Goal: Use online tool/utility: Utilize a website feature to perform a specific function

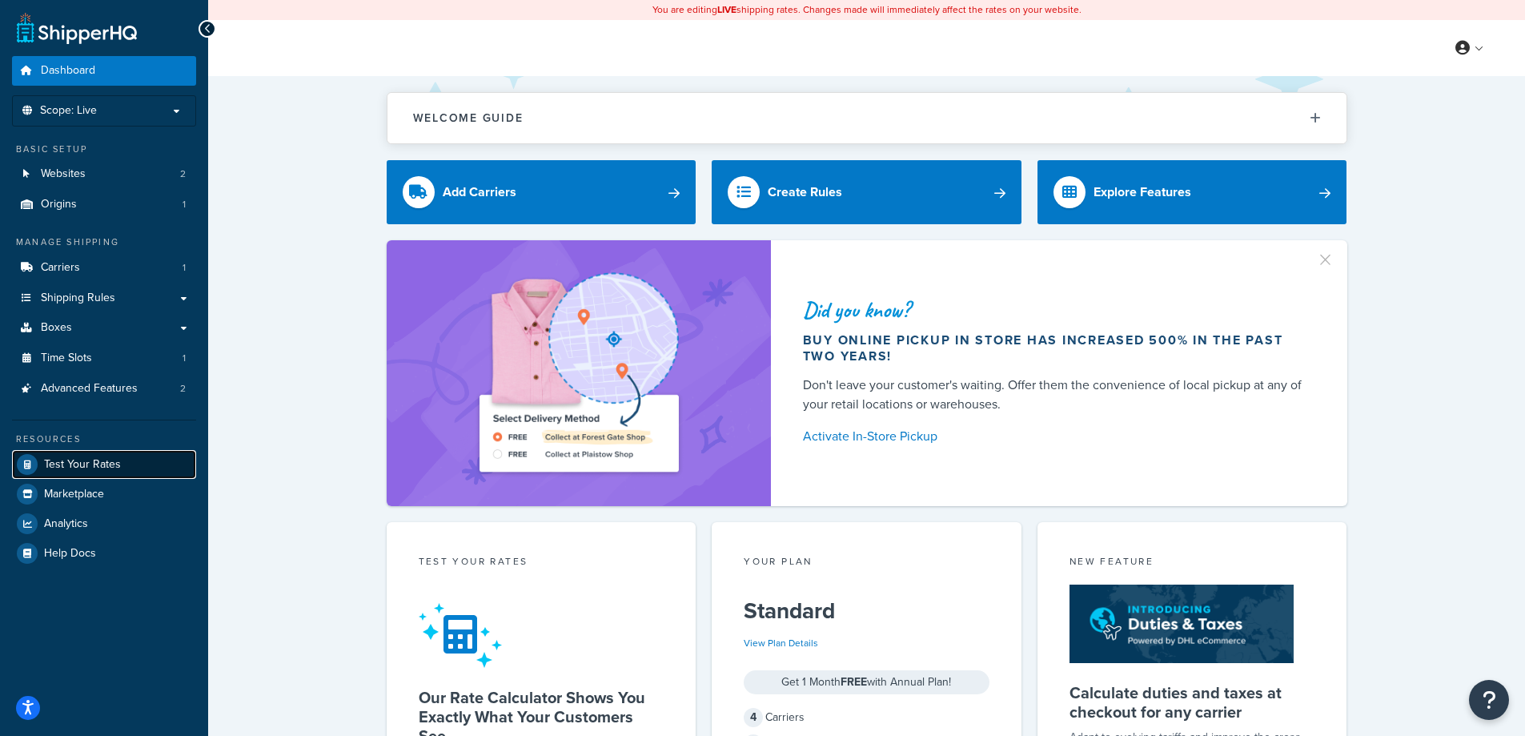
click at [58, 467] on span "Test Your Rates" at bounding box center [82, 465] width 77 height 14
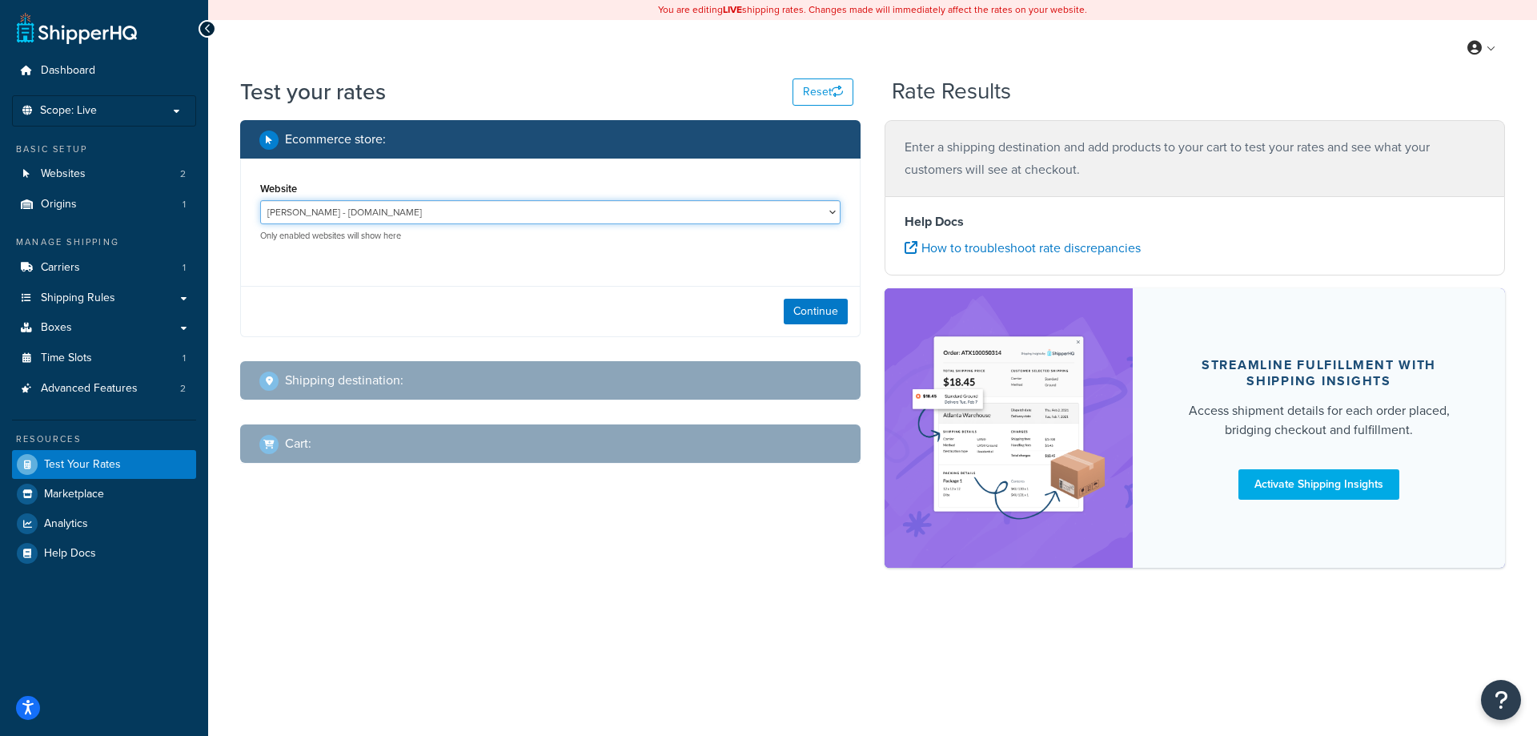
click at [341, 210] on select "[PERSON_NAME] - [DOMAIN_NAME] [DOMAIN_NAME] - [DOMAIN_NAME]" at bounding box center [550, 212] width 580 height 24
select select "e1b5d8f6a1fcda357c7160b765a6d72e"
click at [260, 200] on select "[PERSON_NAME] - [DOMAIN_NAME] [DOMAIN_NAME] - [DOMAIN_NAME]" at bounding box center [550, 212] width 580 height 24
click at [806, 312] on button "Continue" at bounding box center [816, 312] width 64 height 26
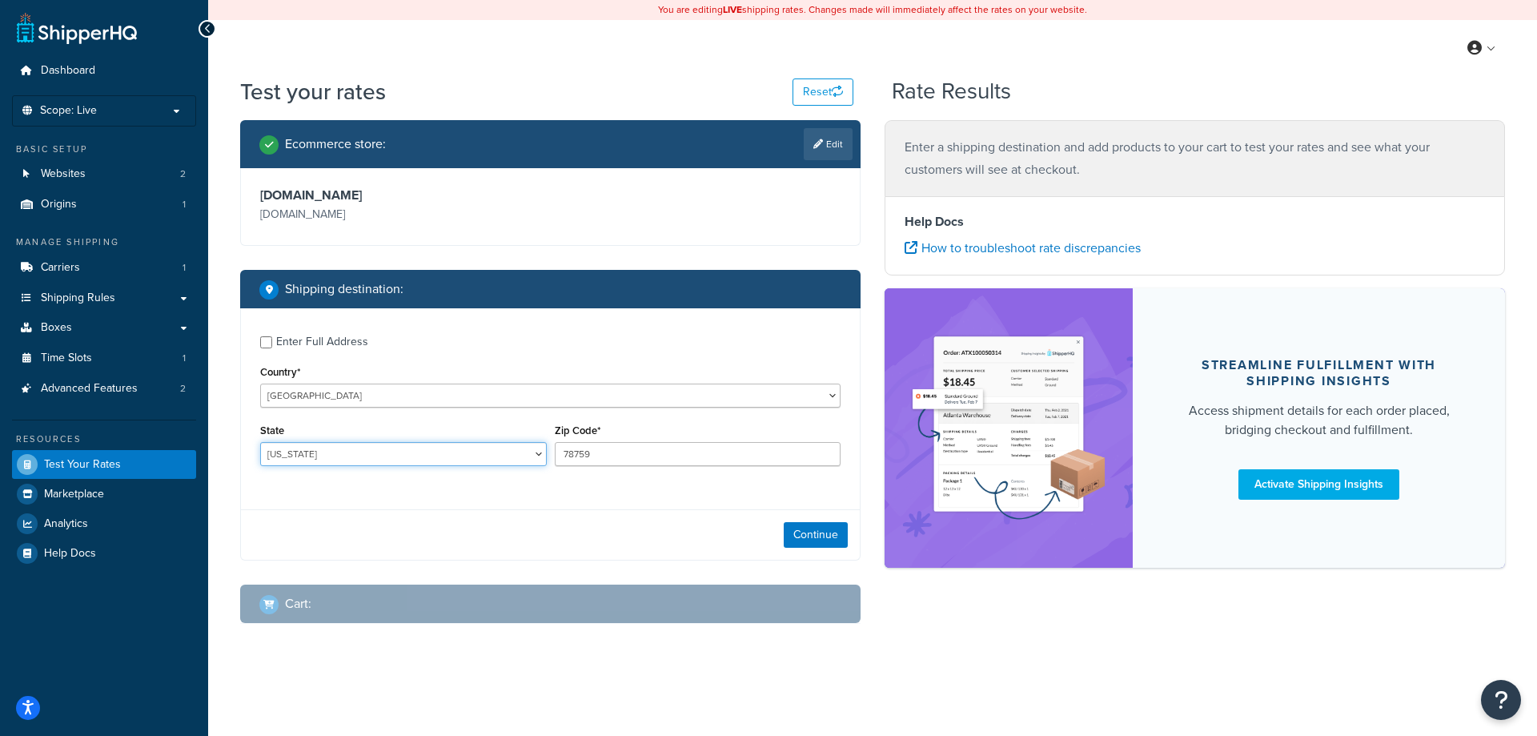
click at [325, 447] on select "[US_STATE] [US_STATE] [US_STATE] [US_STATE] [US_STATE] Armed Forces Americas Ar…" at bounding box center [403, 454] width 287 height 24
select select "NY"
click at [260, 443] on select "[US_STATE] [US_STATE] [US_STATE] [US_STATE] [US_STATE] Armed Forces Americas Ar…" at bounding box center [403, 454] width 287 height 24
drag, startPoint x: 608, startPoint y: 456, endPoint x: 465, endPoint y: 459, distance: 143.3
click at [490, 454] on div "State [US_STATE] [US_STATE] [US_STATE] [US_STATE] [US_STATE] Armed Forces Ameri…" at bounding box center [550, 448] width 588 height 58
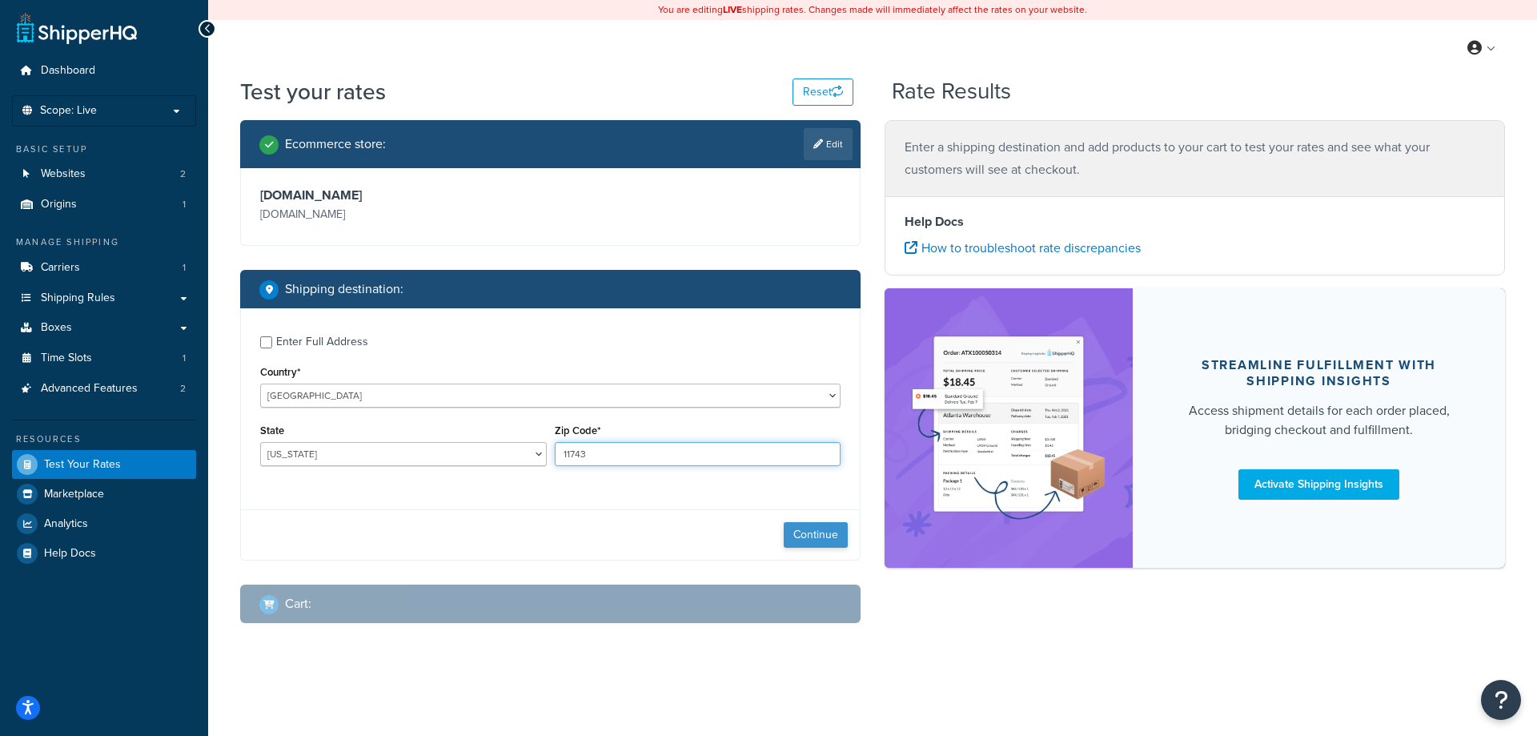
type input "11743"
click at [804, 545] on button "Continue" at bounding box center [816, 535] width 64 height 26
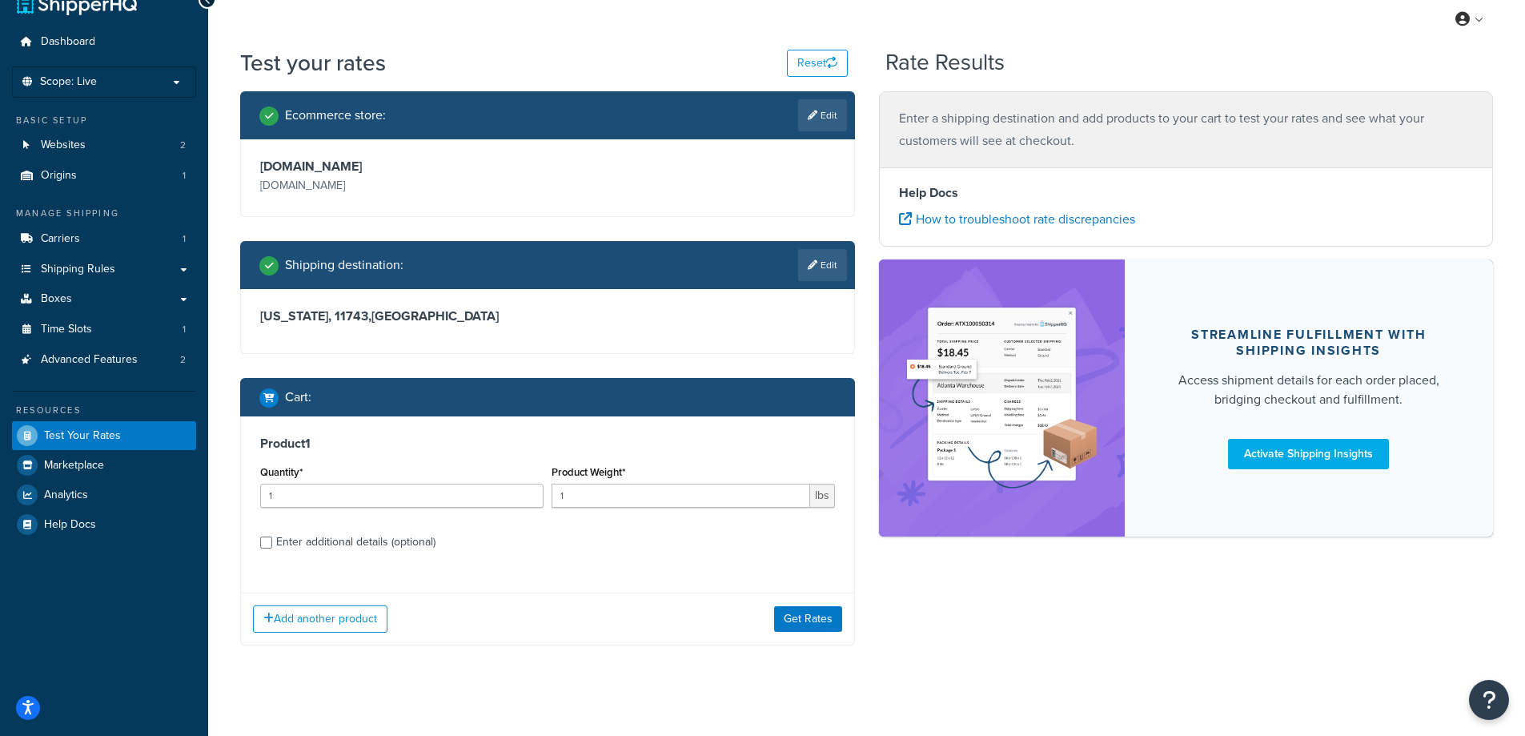
scroll to position [43, 0]
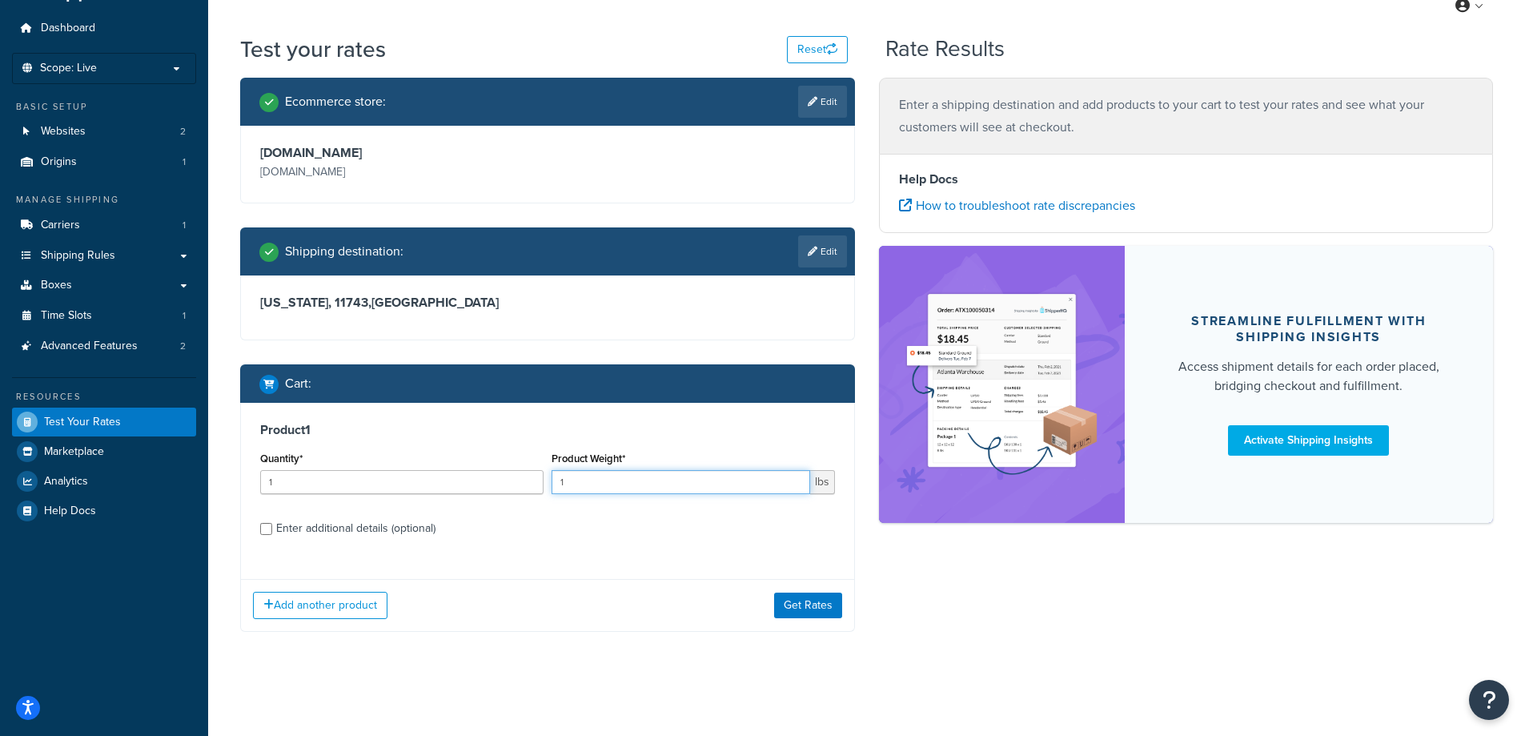
drag, startPoint x: 628, startPoint y: 479, endPoint x: 510, endPoint y: 477, distance: 118.5
click at [510, 477] on div "Quantity* 1 Product Weight* 1 lbs" at bounding box center [547, 476] width 583 height 58
type input "7"
click at [686, 527] on label "Enter additional details (optional)" at bounding box center [555, 527] width 559 height 26
click at [272, 527] on input "Enter additional details (optional)" at bounding box center [266, 529] width 12 height 12
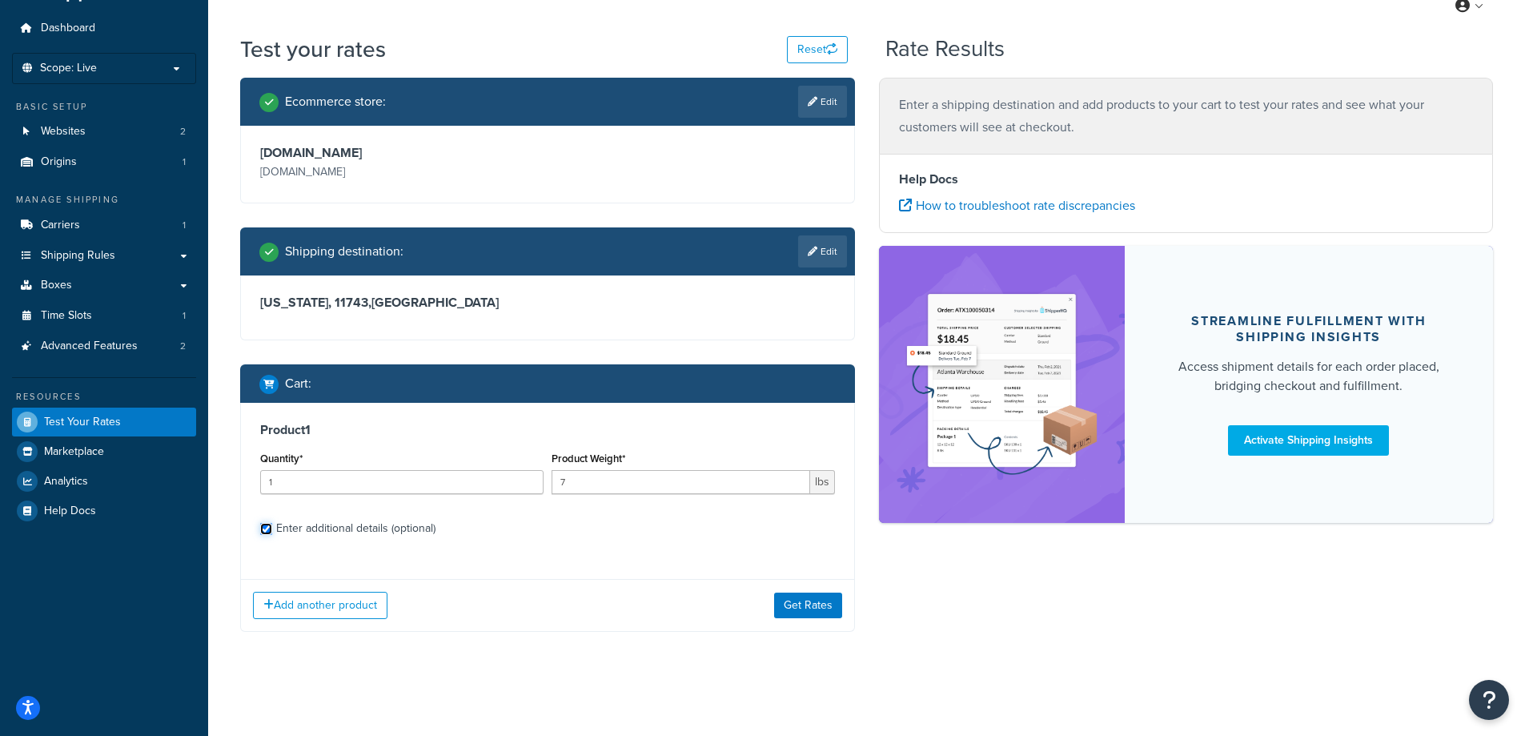
checkbox input "true"
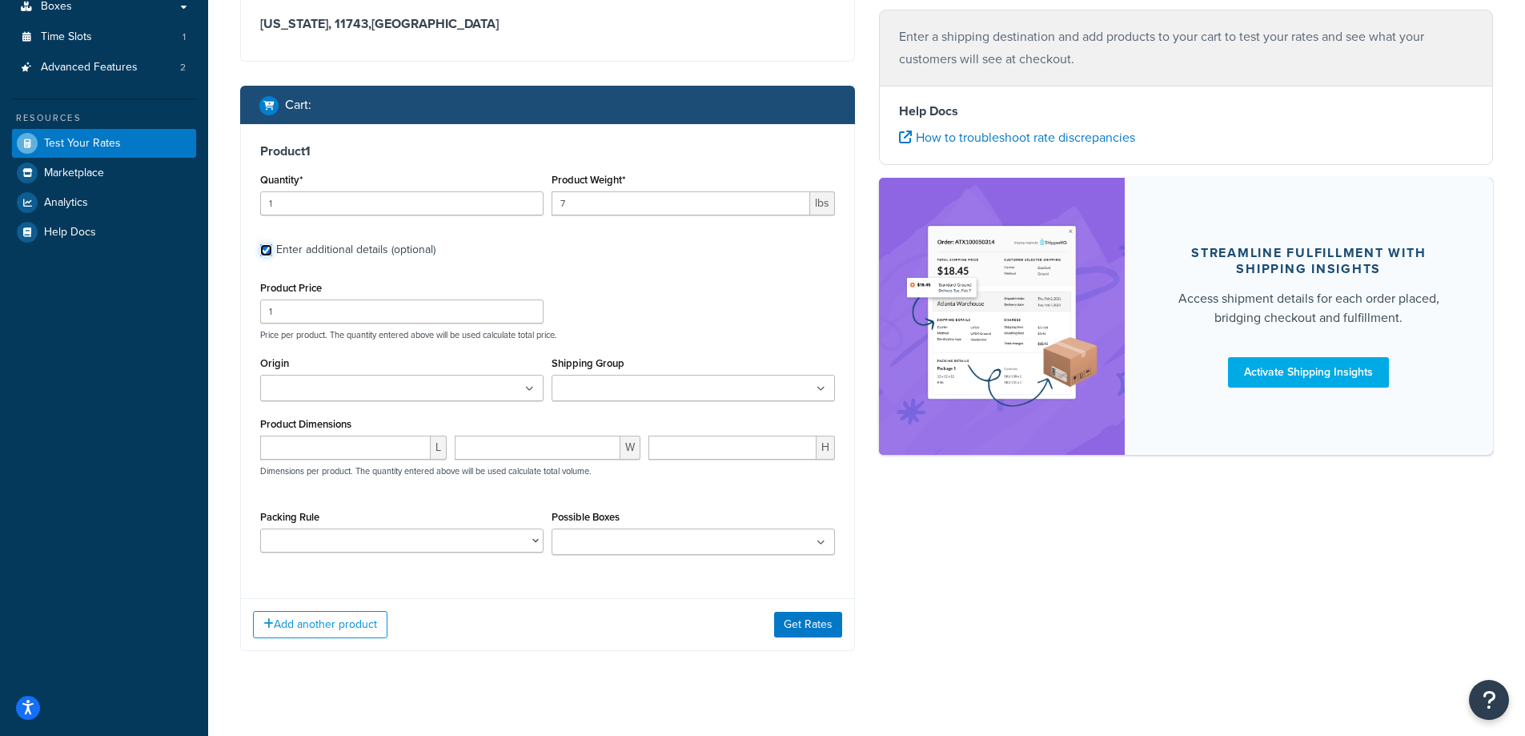
scroll to position [341, 0]
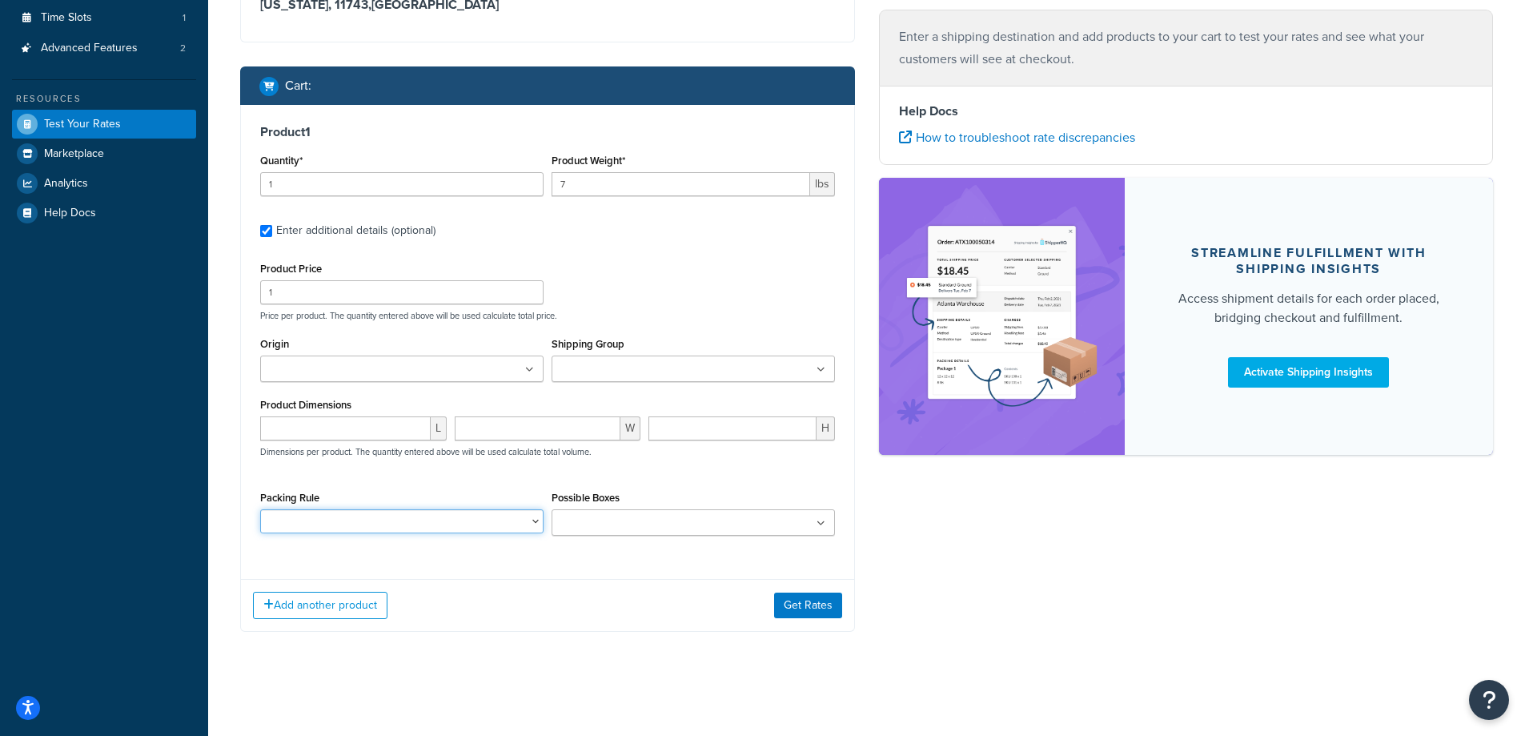
click at [344, 510] on select "CAVIAR EXPRESS ONLY NON-PERISHABLE PERISHABLE" at bounding box center [401, 521] width 283 height 24
select select "55180"
click at [260, 510] on select "CAVIAR EXPRESS ONLY NON-PERISHABLE PERISHABLE" at bounding box center [401, 521] width 283 height 24
click at [583, 529] on input "Possible Boxes" at bounding box center [627, 524] width 142 height 18
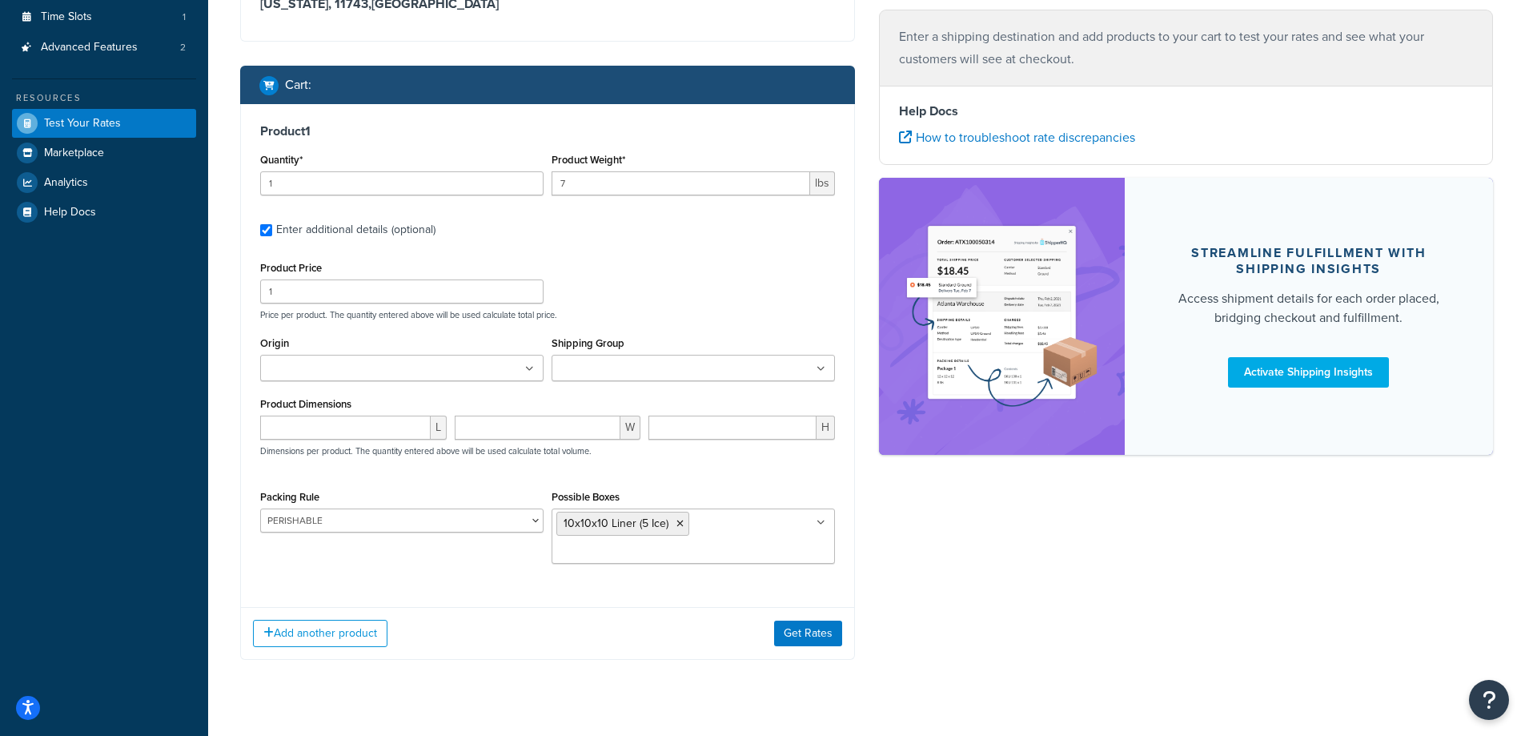
click at [899, 580] on div "Ecommerce store : Edit [DOMAIN_NAME] [DOMAIN_NAME] Shipping destination : Edit …" at bounding box center [866, 231] width 1277 height 904
click at [806, 641] on button "Get Rates" at bounding box center [808, 633] width 68 height 26
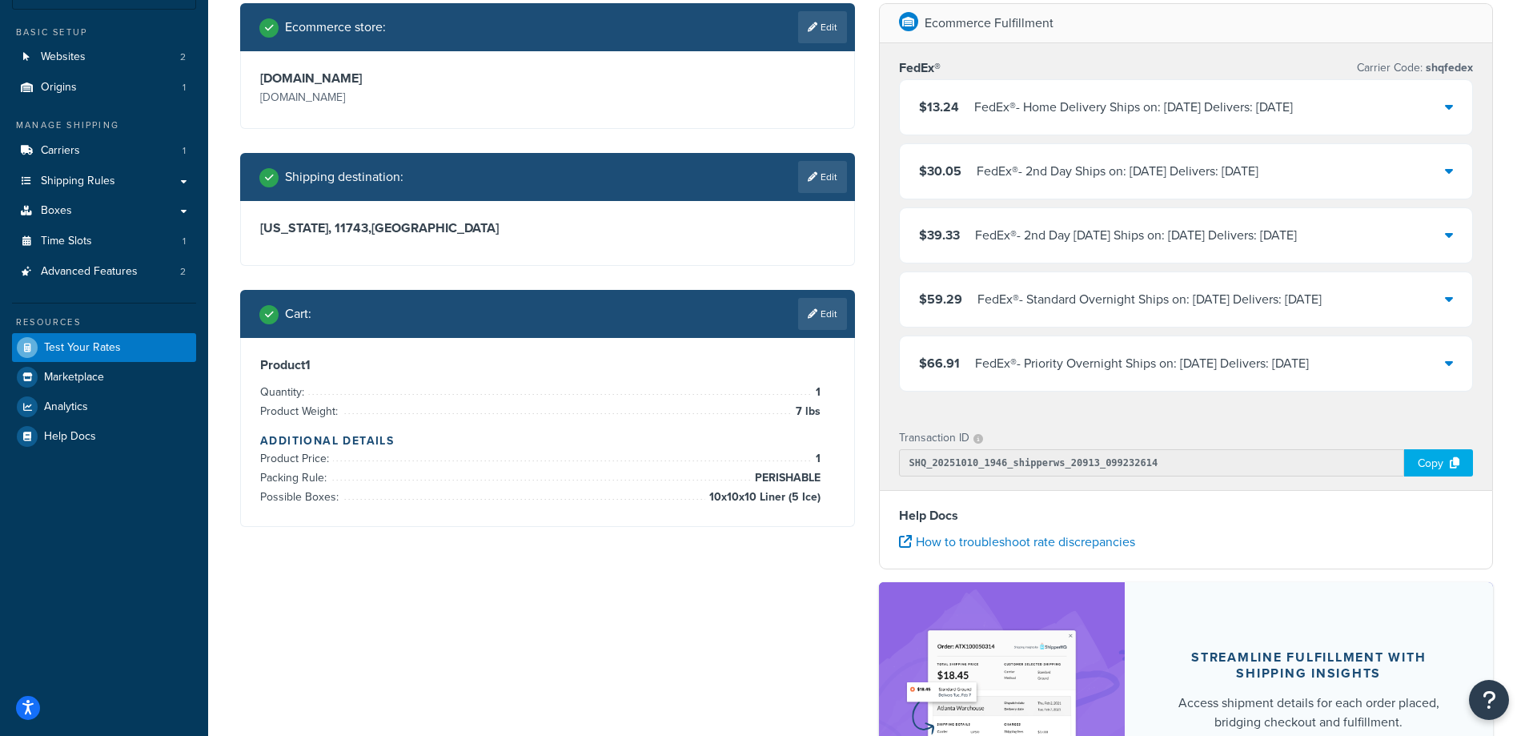
scroll to position [16, 0]
